Goal: Find contact information: Find contact information

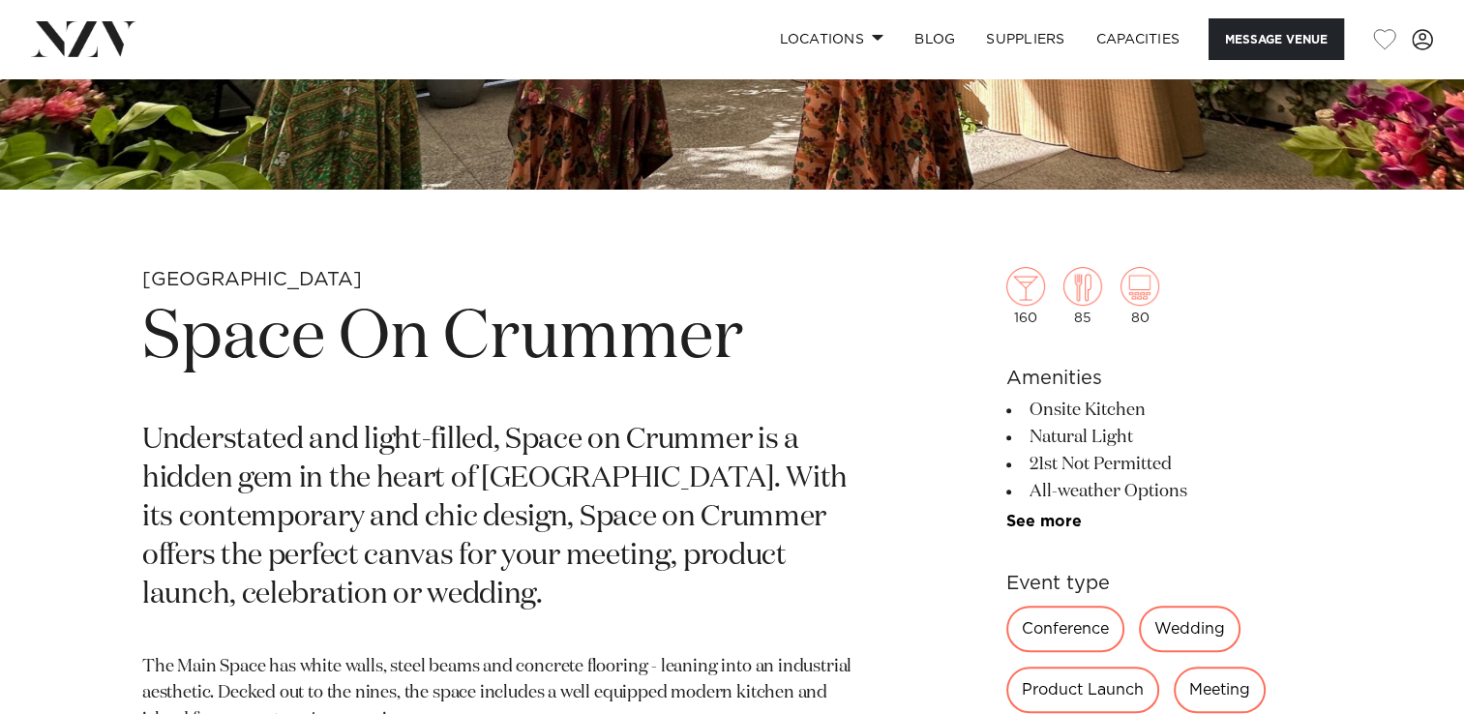
scroll to position [563, 0]
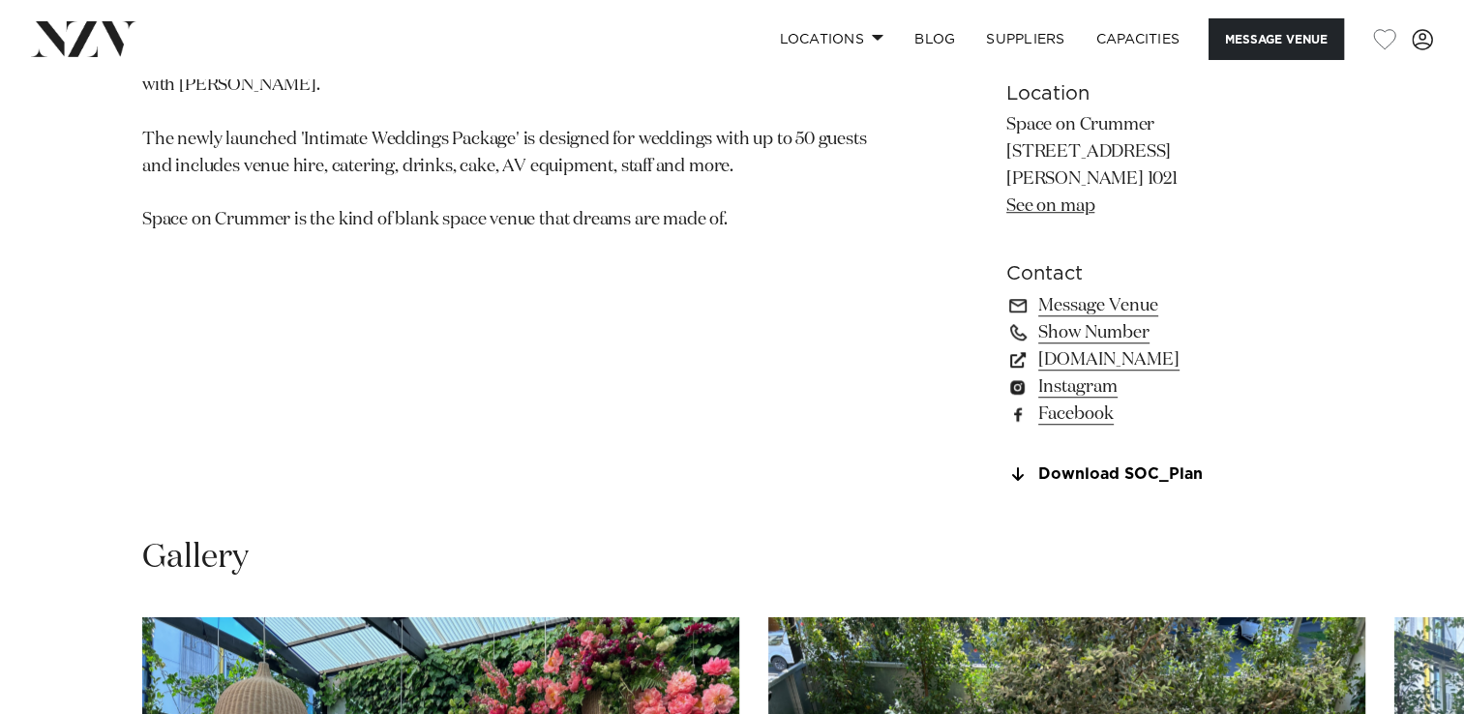
scroll to position [1324, 0]
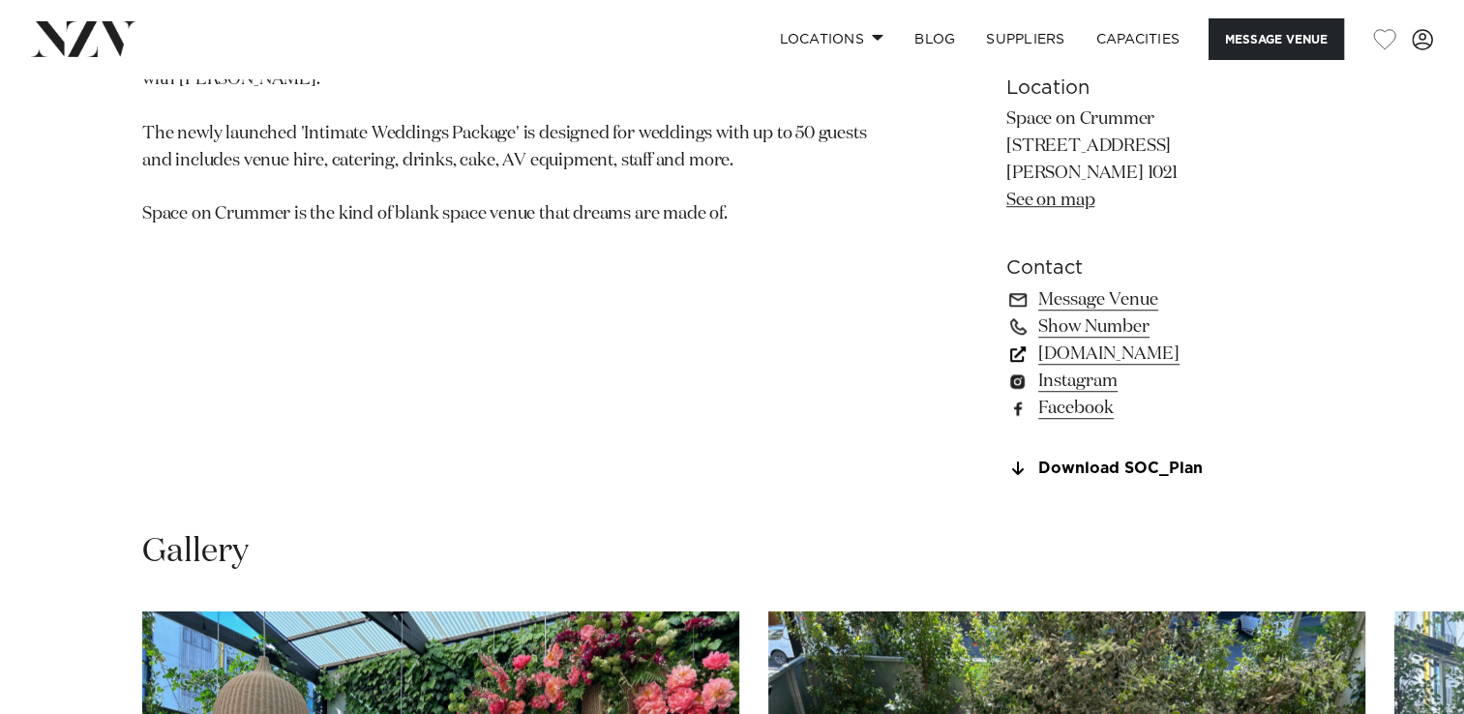
click at [1165, 349] on link "[DOMAIN_NAME]" at bounding box center [1163, 354] width 315 height 27
